Goal: Task Accomplishment & Management: Manage account settings

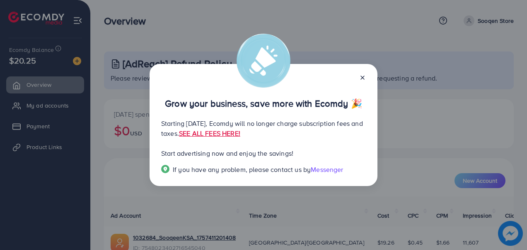
click at [364, 77] on icon at bounding box center [362, 77] width 7 height 7
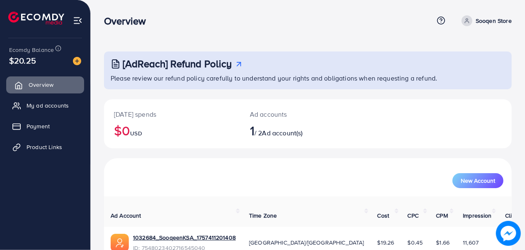
click at [43, 85] on span "Overview" at bounding box center [41, 84] width 25 height 8
click at [51, 99] on link "My ad accounts" at bounding box center [45, 105] width 78 height 17
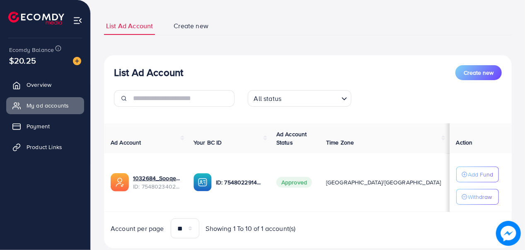
scroll to position [65, 0]
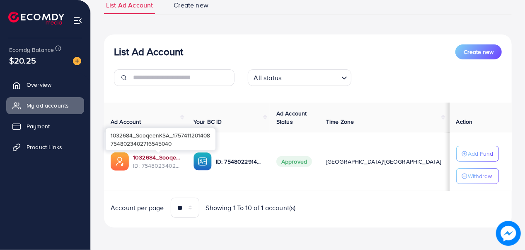
click at [150, 155] on link "1032684_SooqeenKSA_1757411201408" at bounding box center [156, 157] width 47 height 8
